Goal: Contribute content: Add original content to the website for others to see

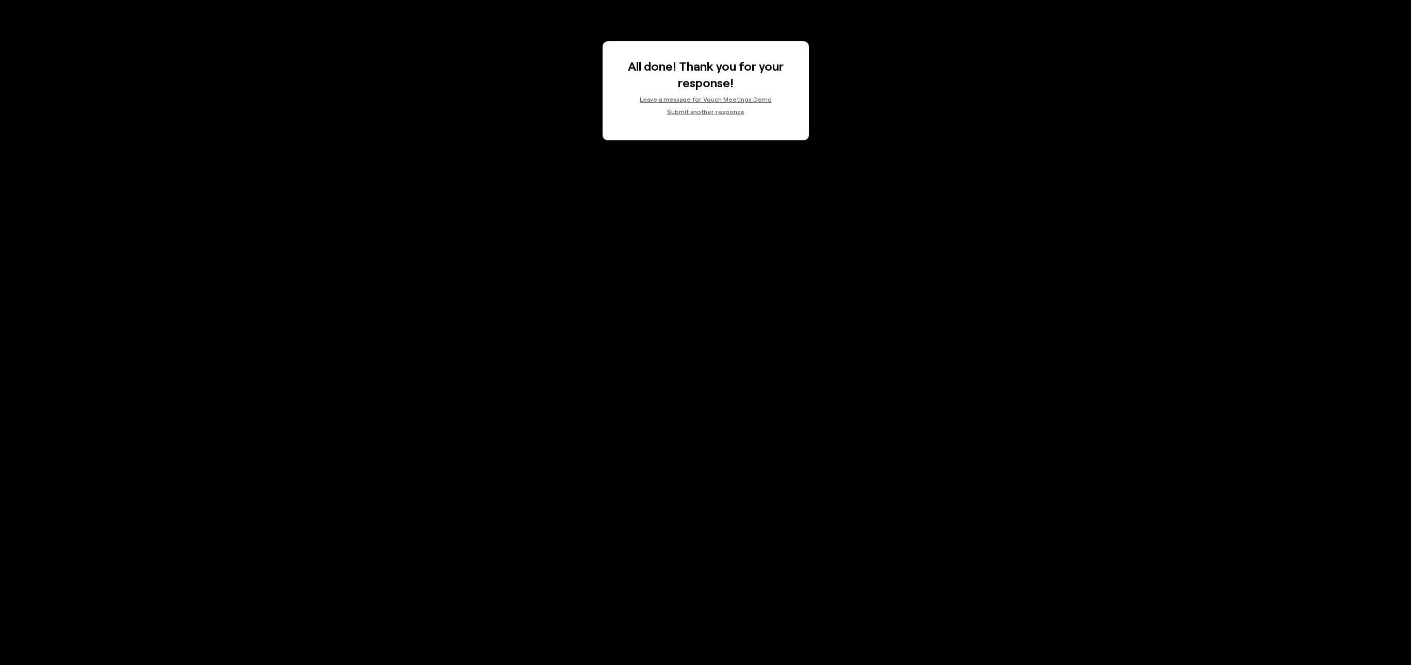
click at [711, 111] on button "Submit another response" at bounding box center [705, 111] width 165 height 8
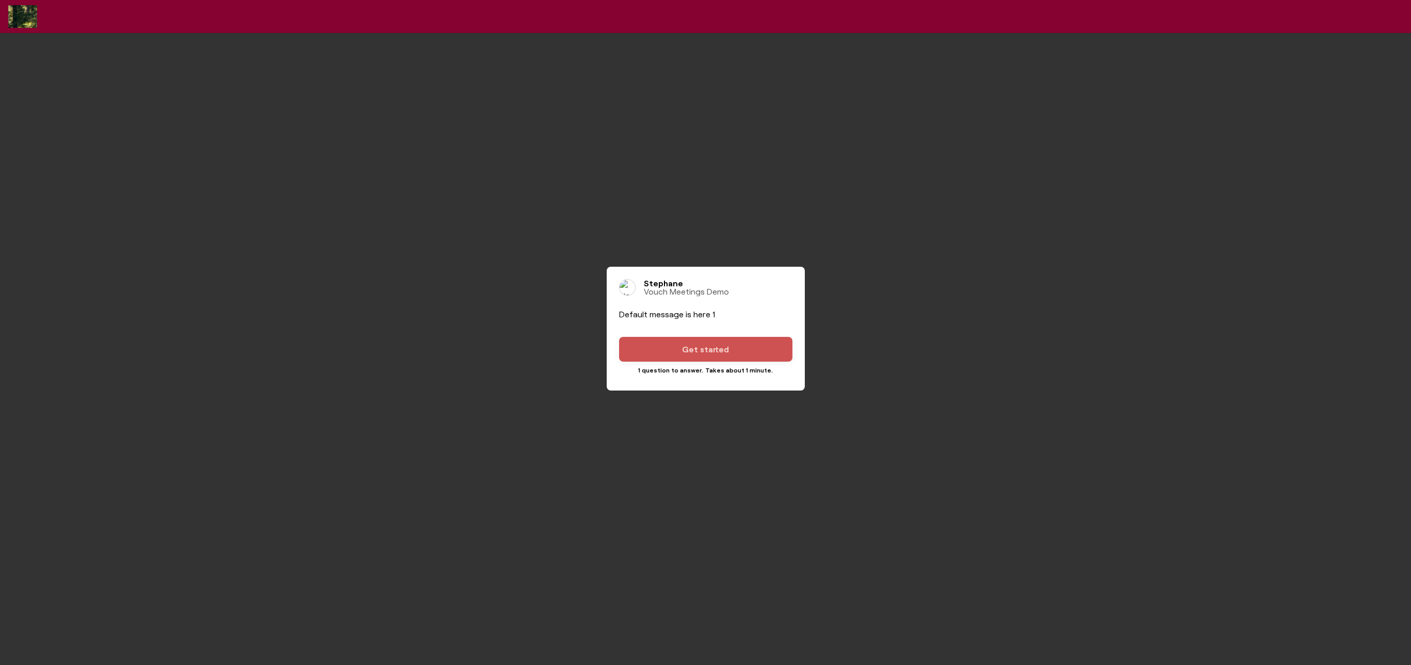
click at [709, 349] on span "Get started" at bounding box center [705, 349] width 47 height 12
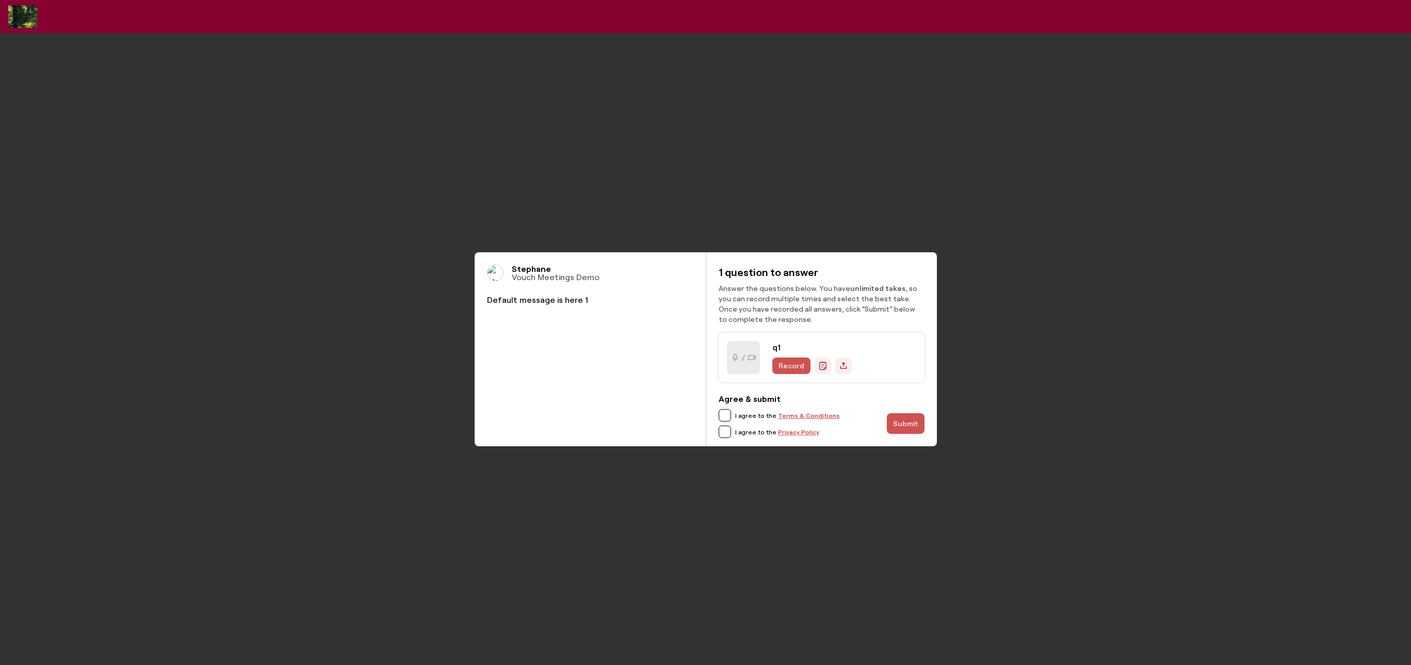
click at [790, 362] on span "Record" at bounding box center [791, 366] width 26 height 8
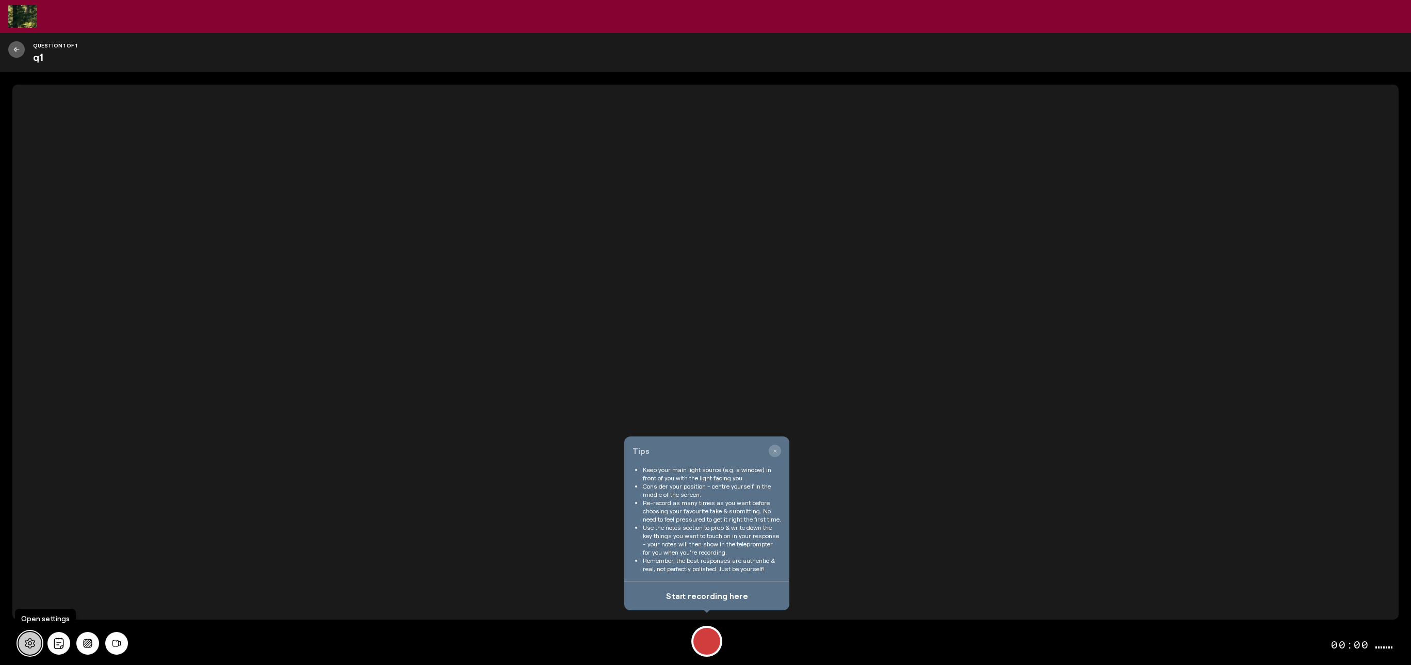
click at [35, 638] on icon at bounding box center [29, 643] width 11 height 11
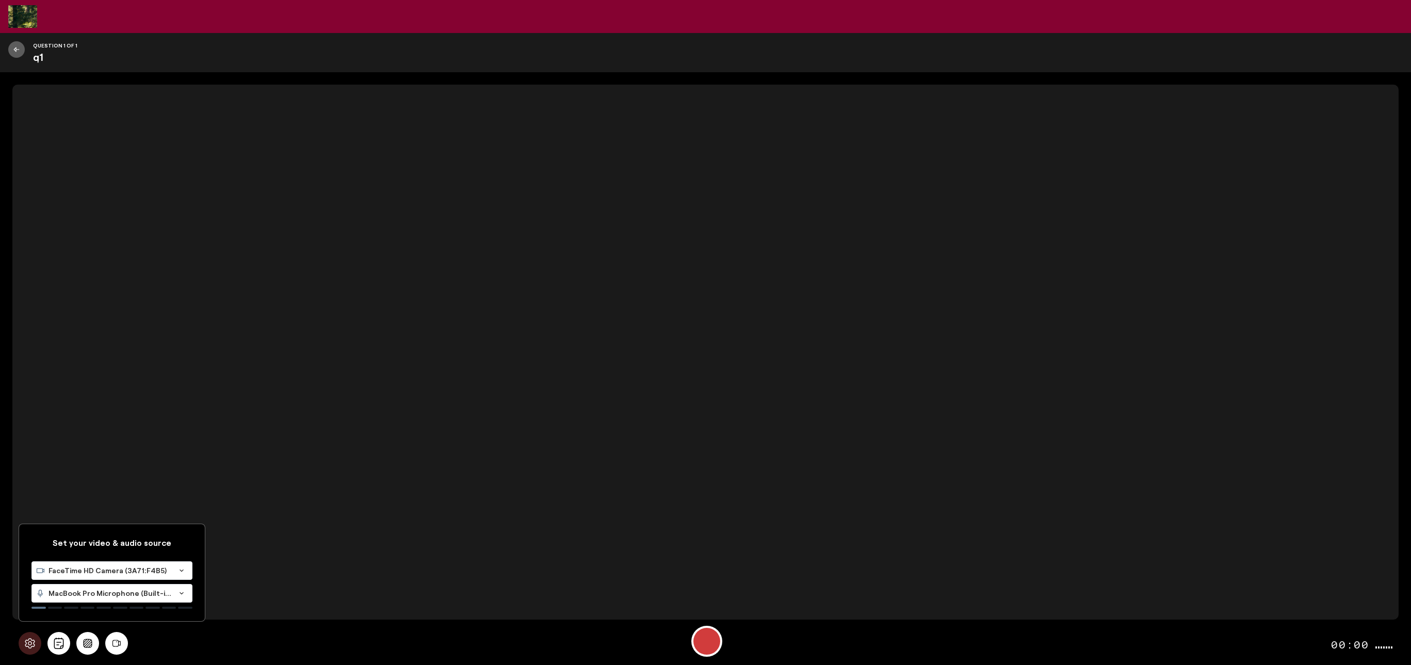
click at [110, 596] on span "MacBook Pro Microphone (Built-in)" at bounding box center [109, 593] width 123 height 10
click at [129, 651] on li "Background Noise Remover" at bounding box center [112, 648] width 153 height 19
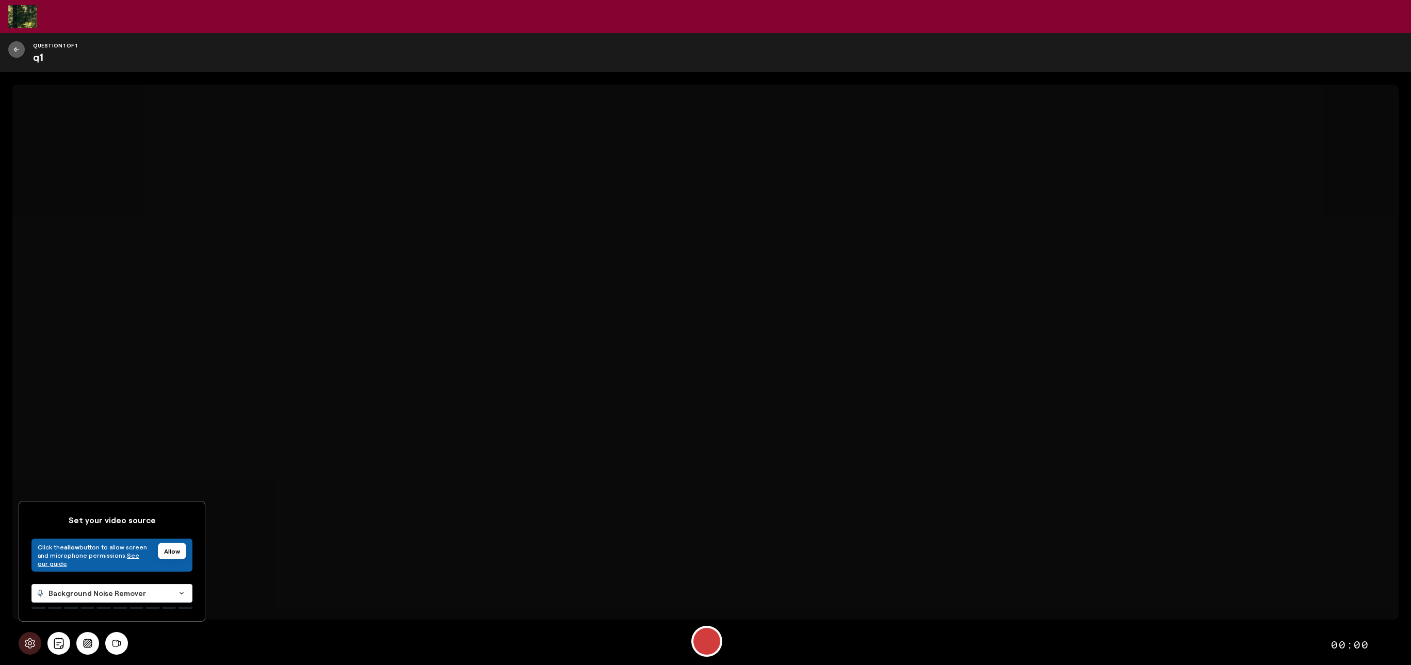
click at [799, 363] on div at bounding box center [705, 352] width 1386 height 535
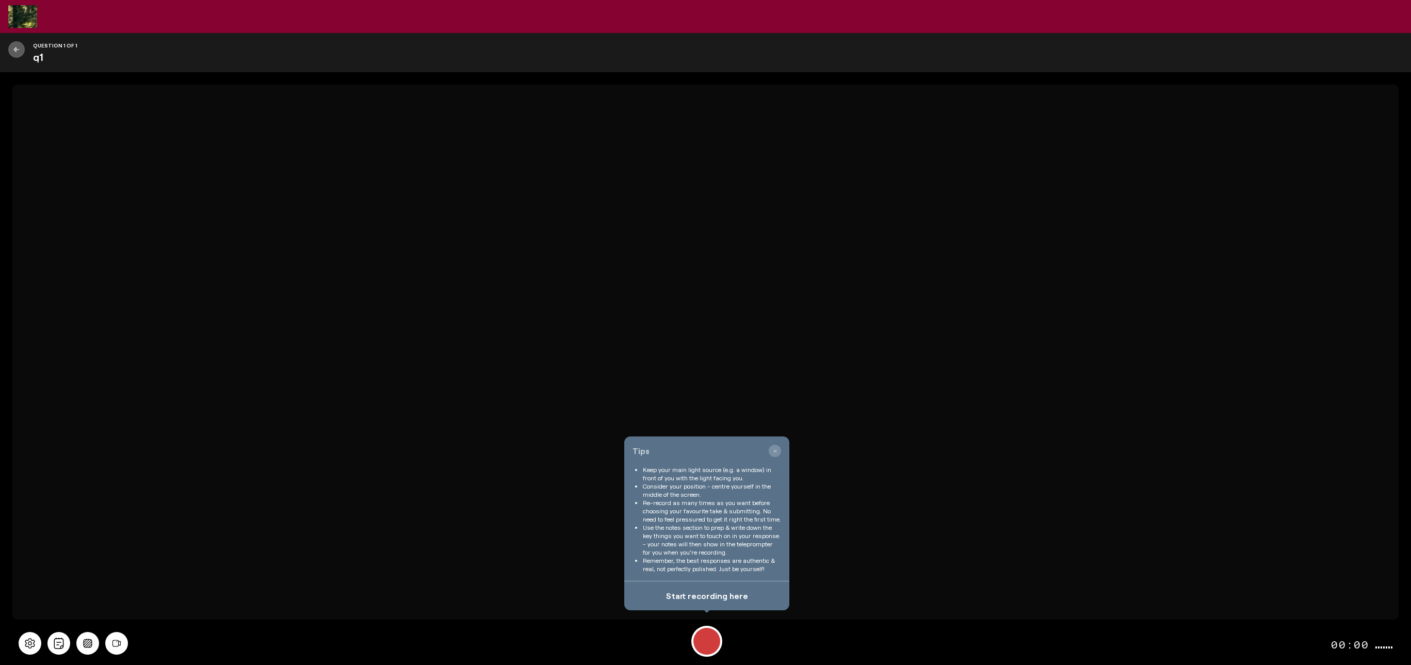
click at [865, 417] on div at bounding box center [705, 352] width 1386 height 535
click at [777, 448] on button "button" at bounding box center [775, 451] width 12 height 12
